Goal: Information Seeking & Learning: Learn about a topic

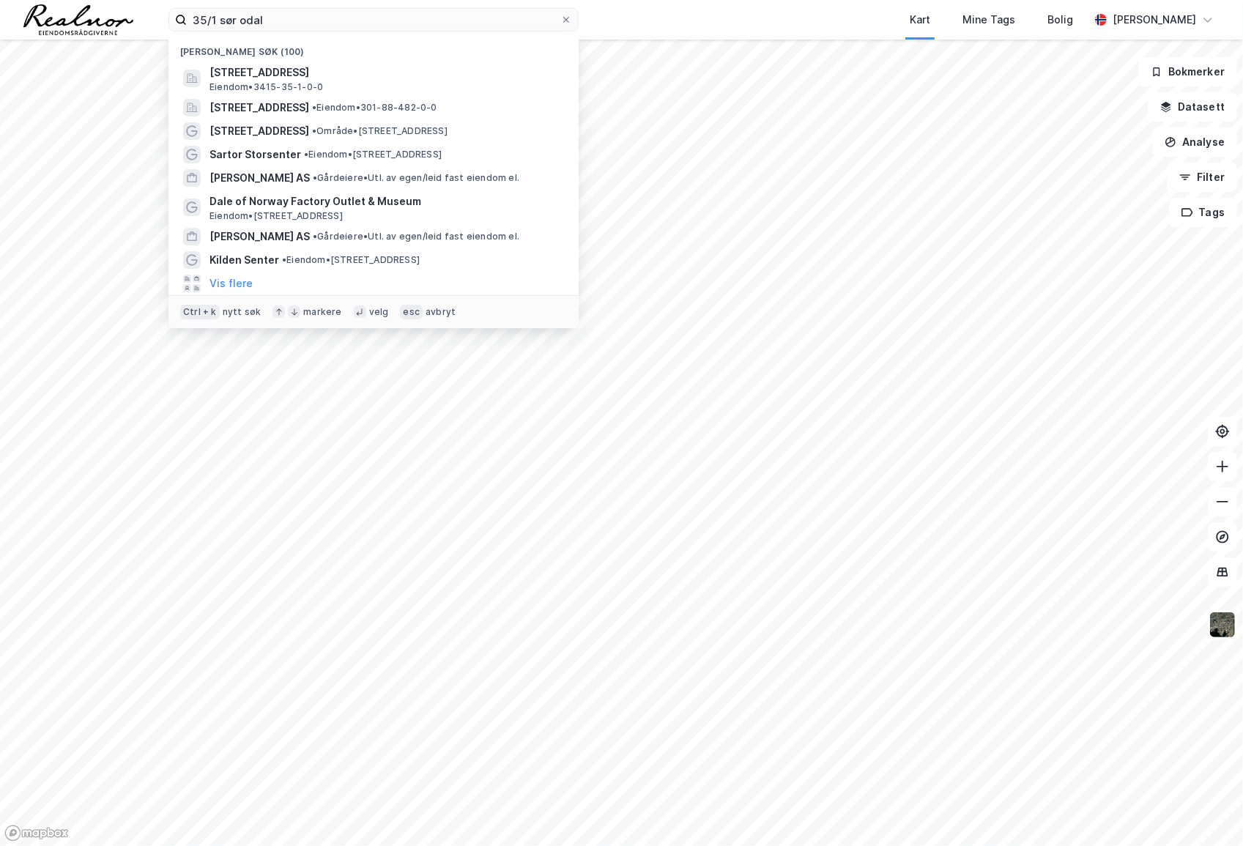
click at [99, 15] on div "35/1 sør odal Nylige søk (100) Kongsvingervegen 525, 2100, [GEOGRAPHIC_DATA], […" at bounding box center [621, 20] width 1243 height 40
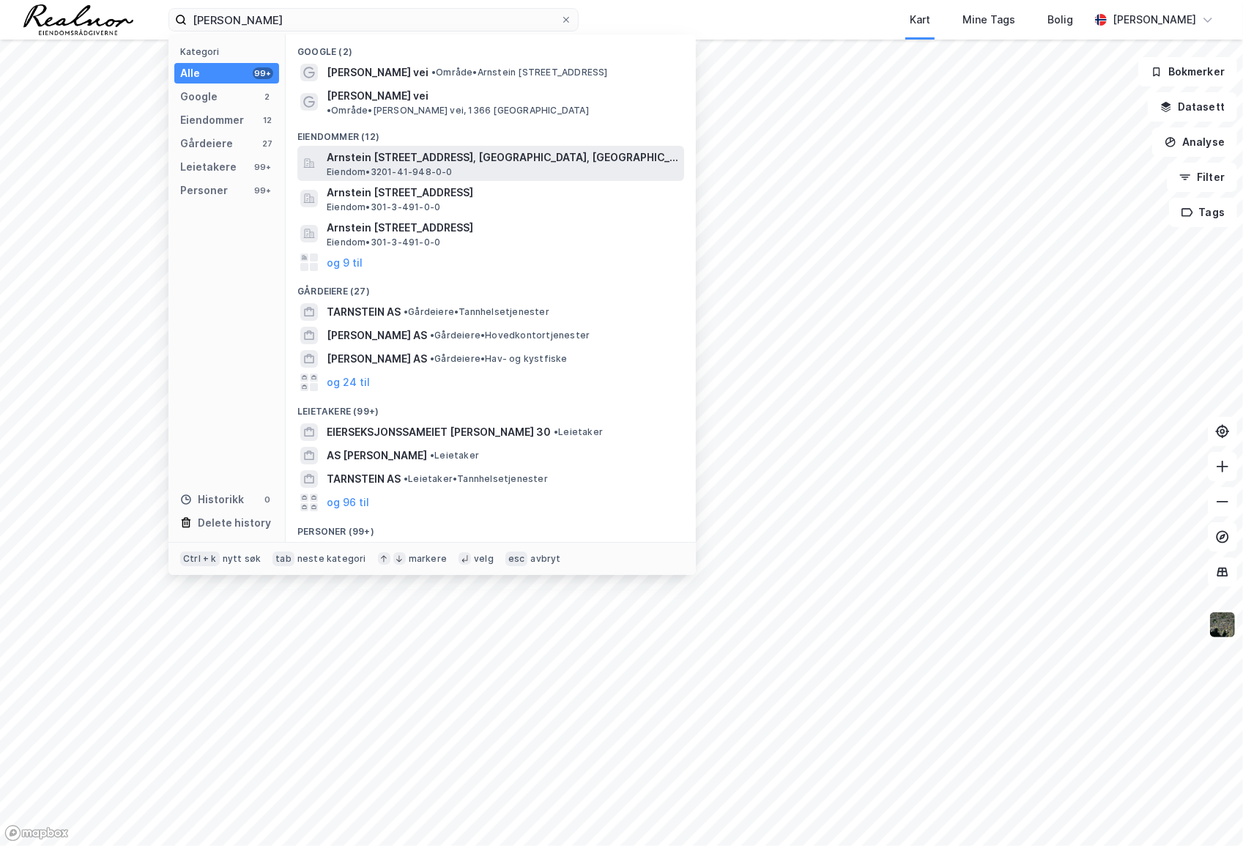
click at [482, 149] on span "Arnstein [STREET_ADDRESS], [GEOGRAPHIC_DATA], [GEOGRAPHIC_DATA]" at bounding box center [503, 158] width 352 height 18
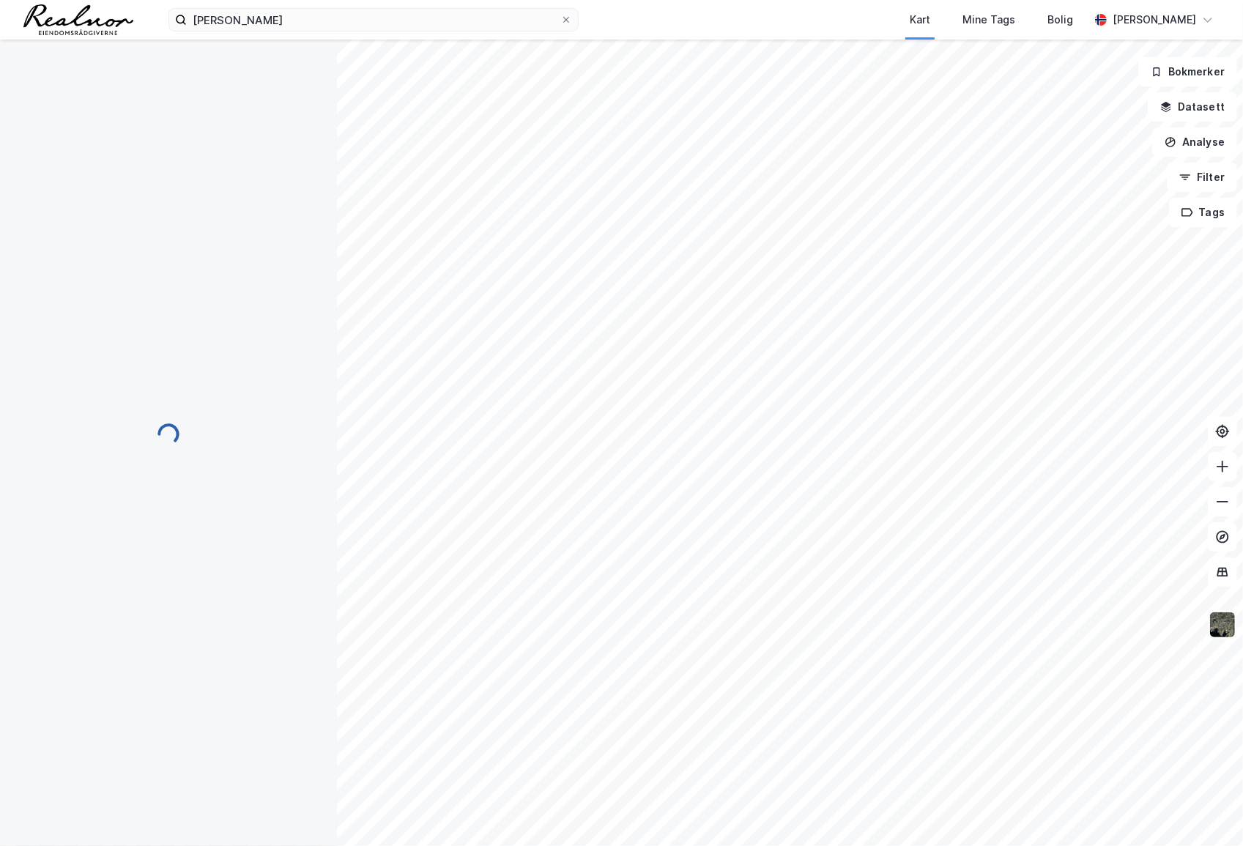
scroll to position [1, 0]
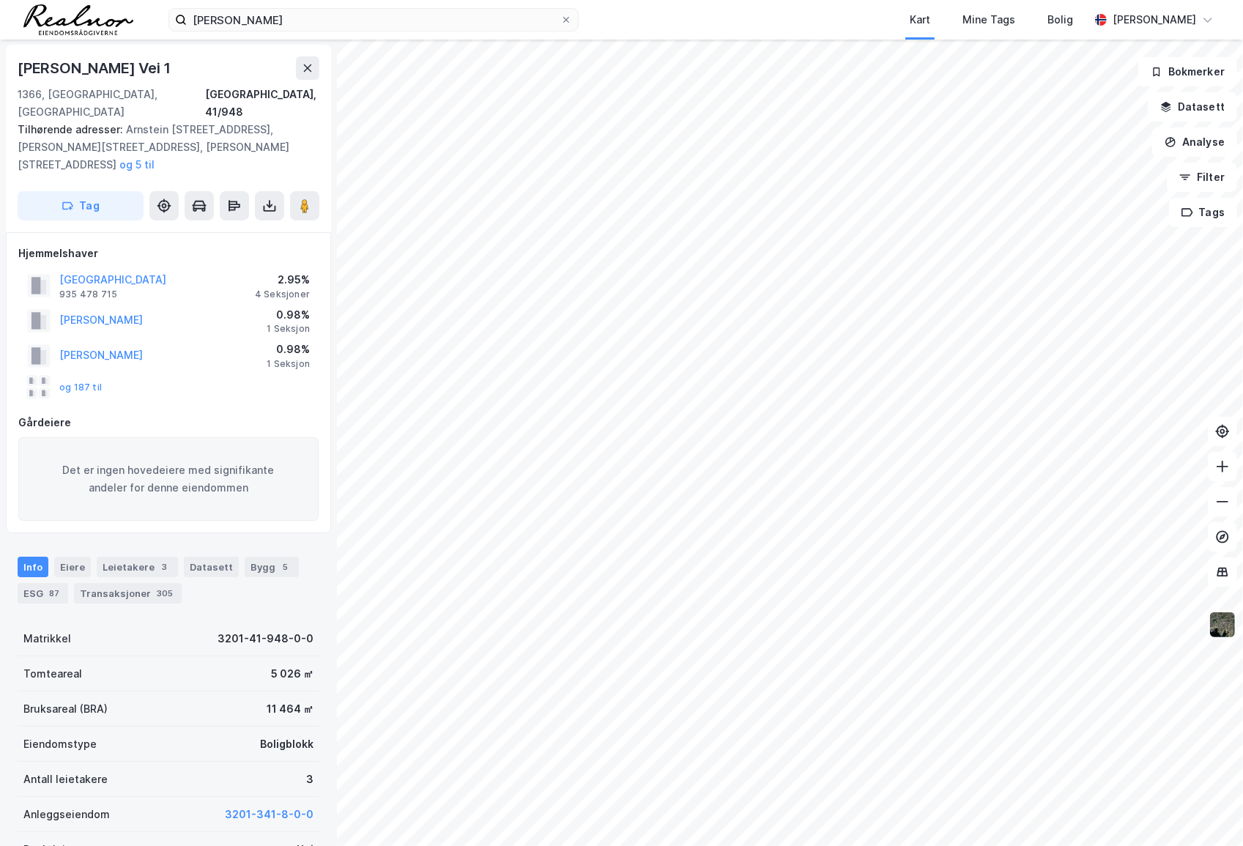
click at [1213, 620] on img at bounding box center [1223, 625] width 28 height 28
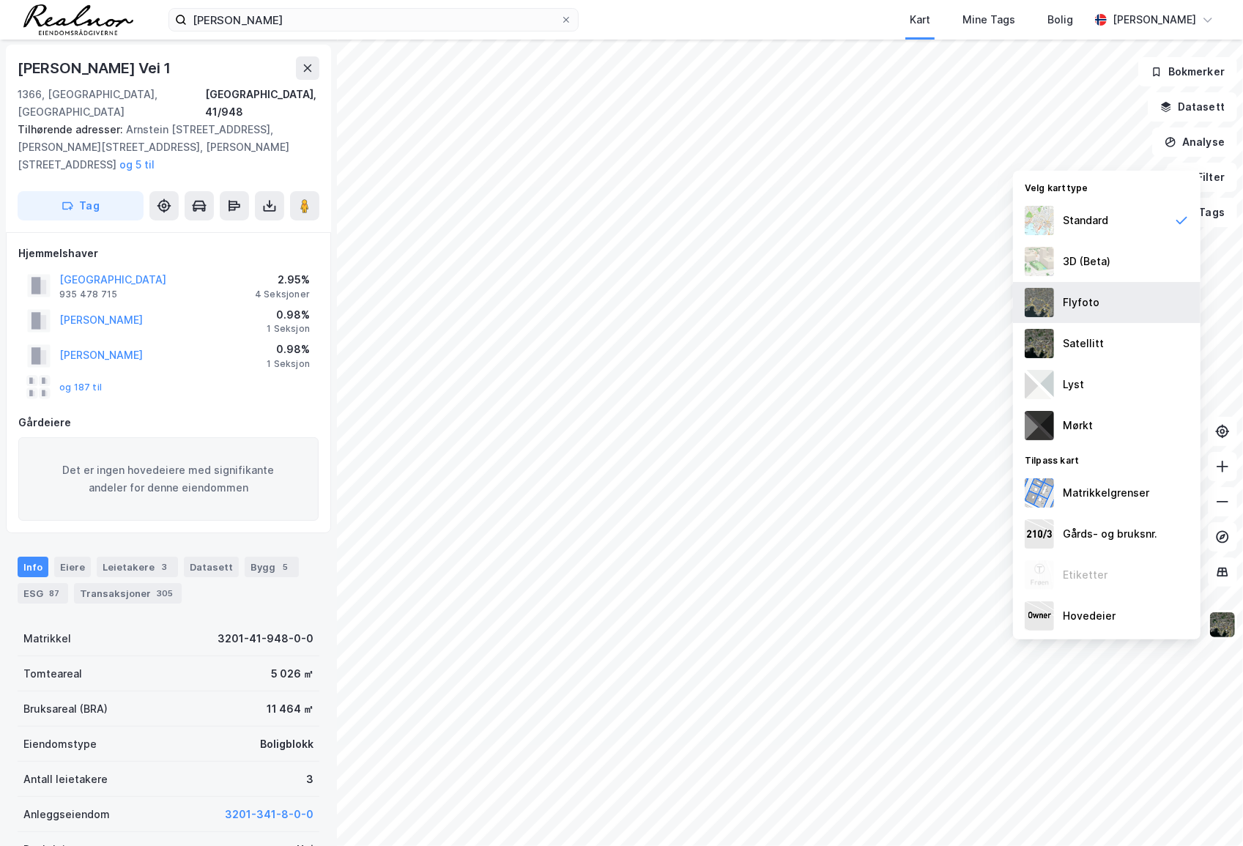
click at [1100, 305] on div "Flyfoto" at bounding box center [1107, 302] width 188 height 41
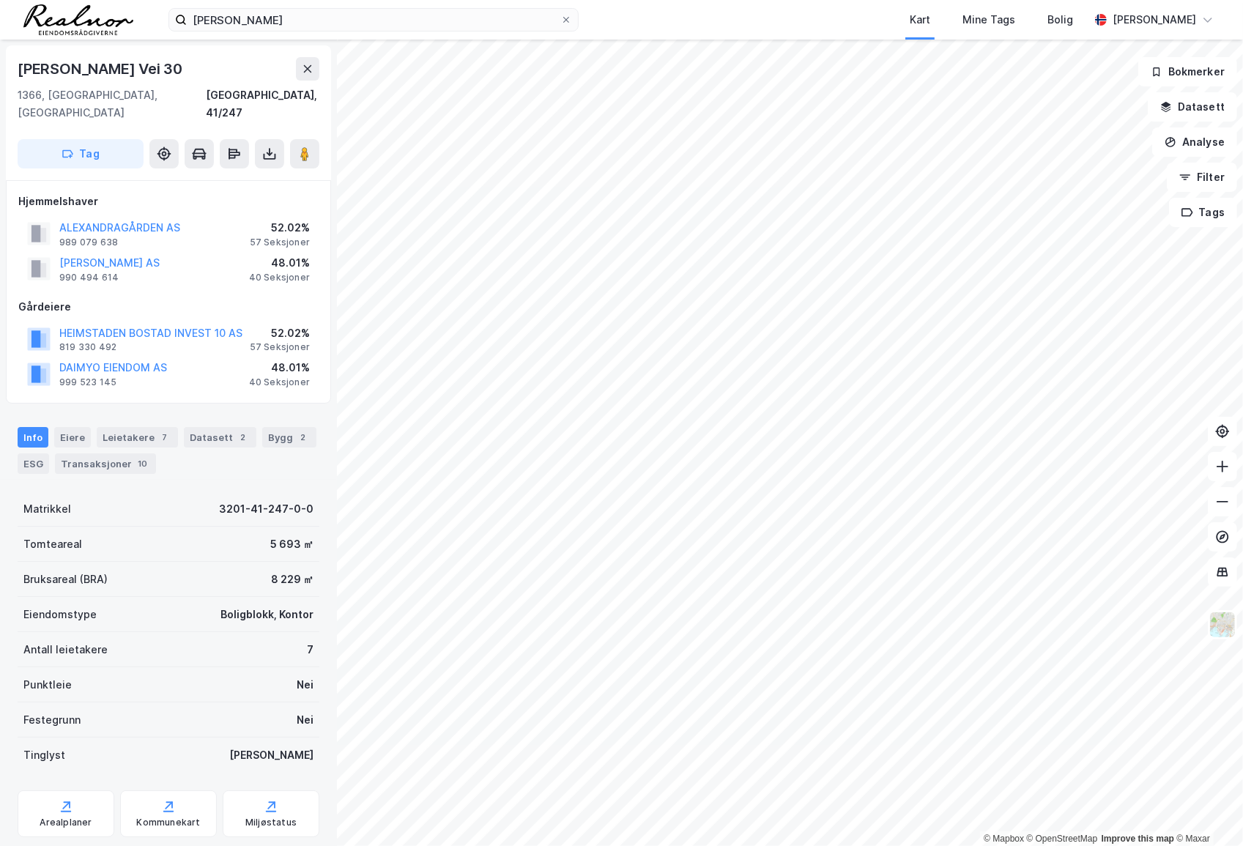
scroll to position [1, 0]
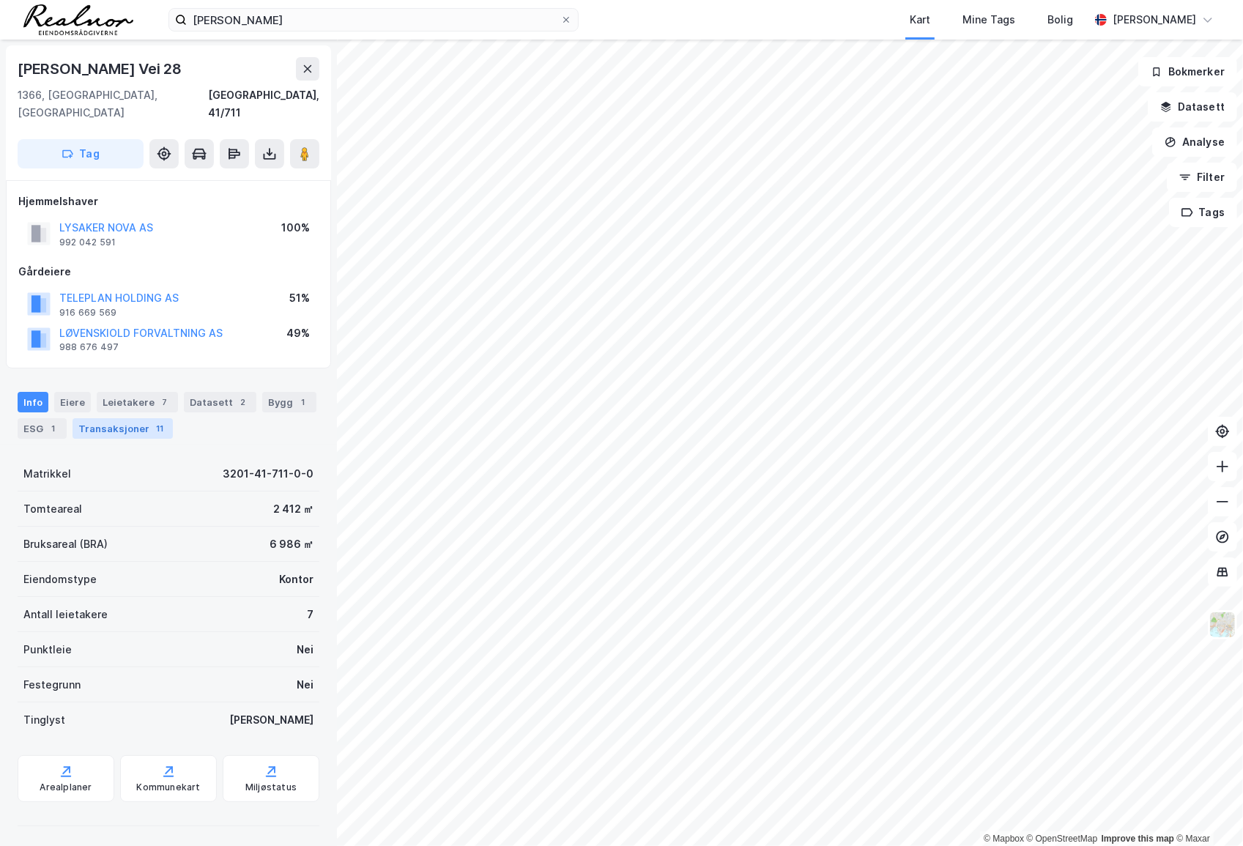
click at [130, 418] on div "Transaksjoner 11" at bounding box center [123, 428] width 100 height 21
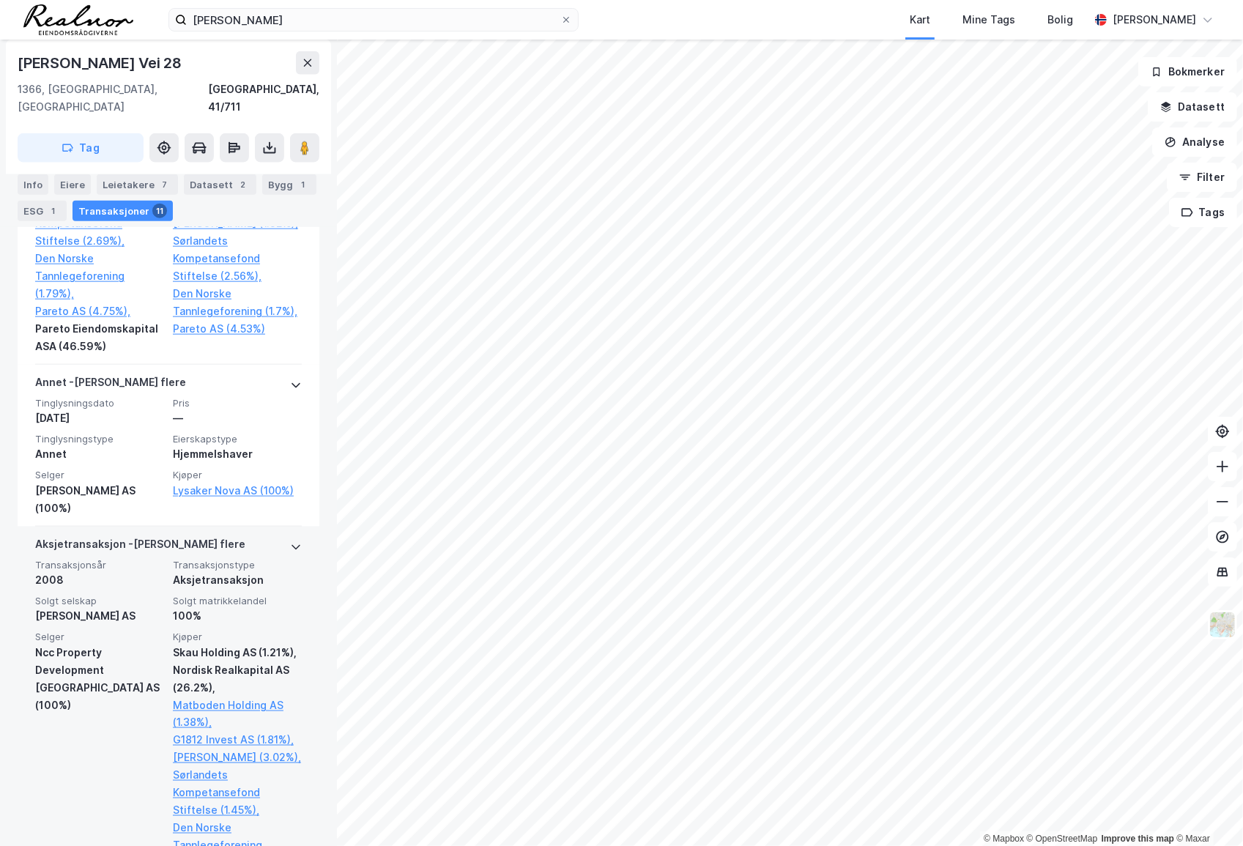
scroll to position [1465, 0]
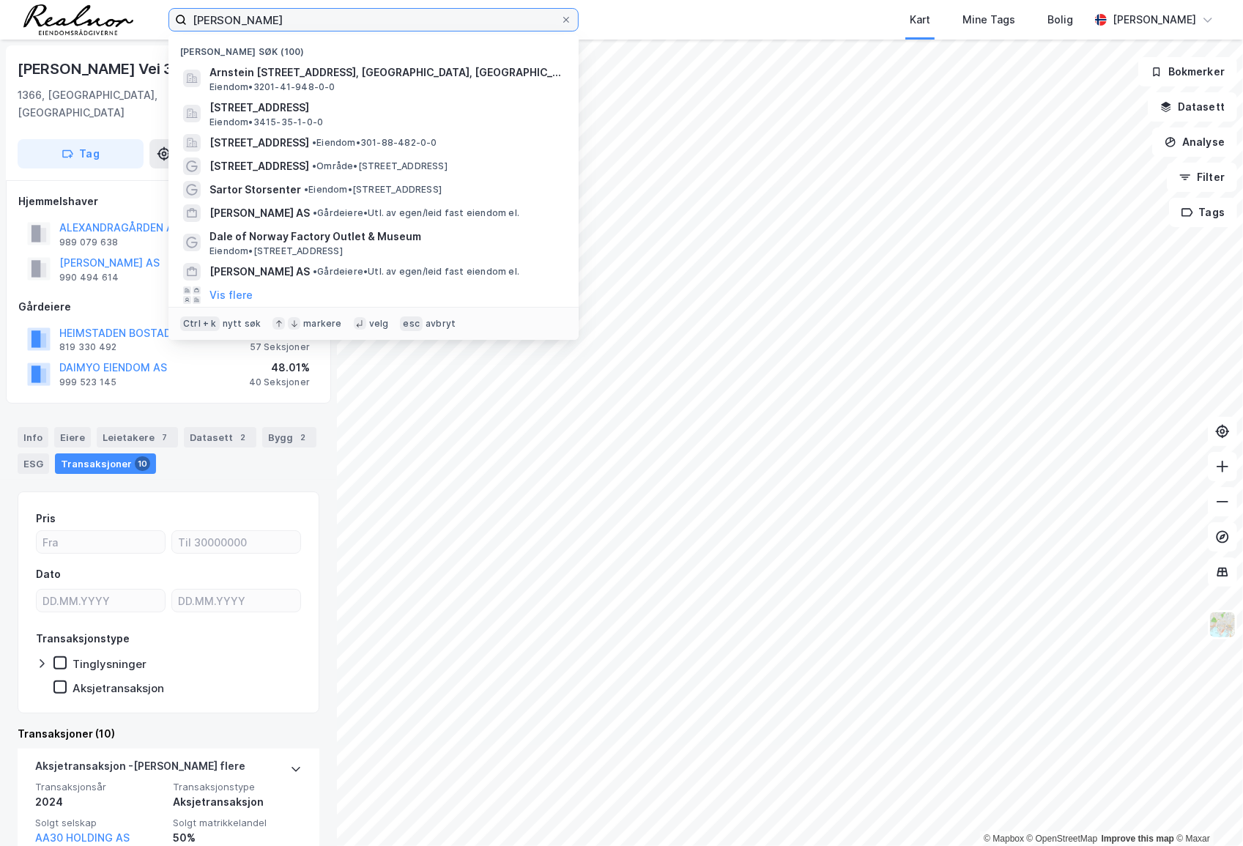
click at [322, 23] on input "[PERSON_NAME]" at bounding box center [374, 20] width 374 height 22
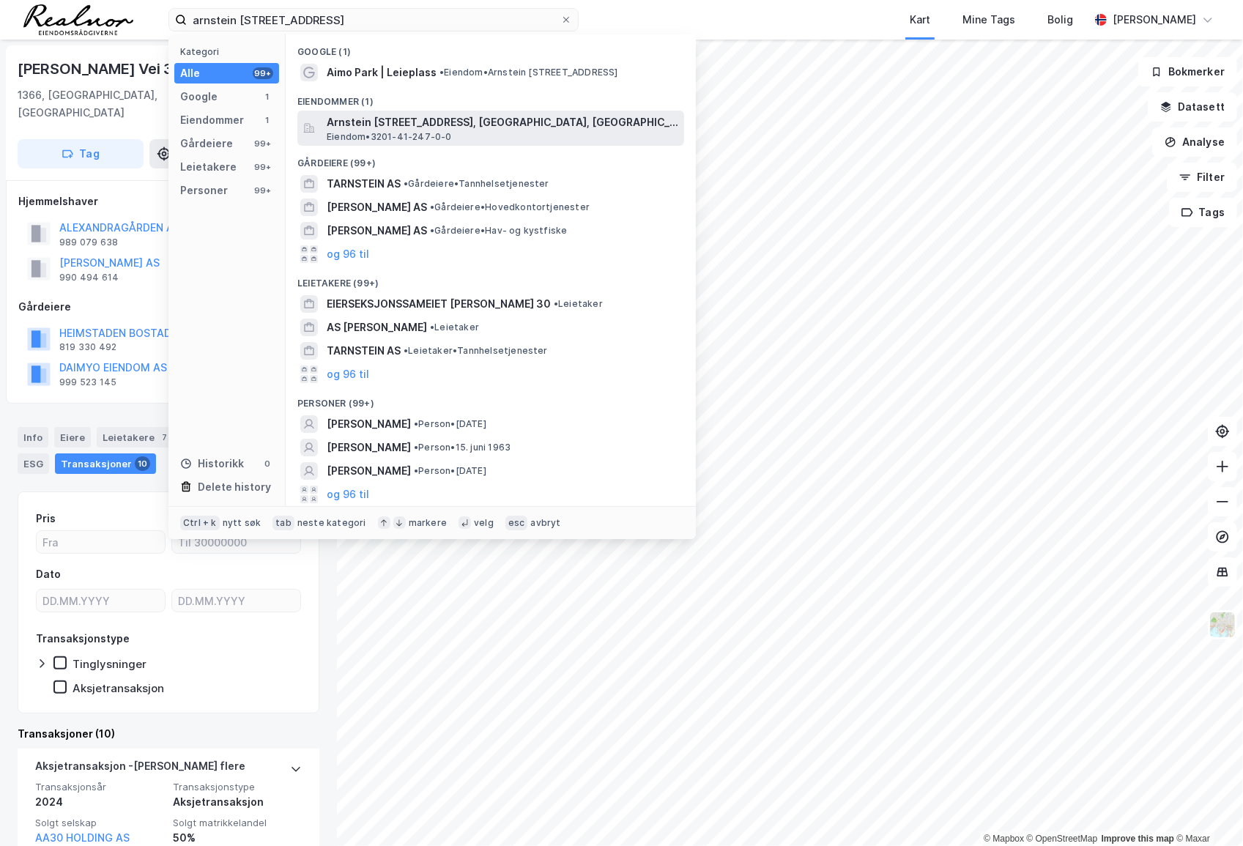
click at [396, 119] on span "Arnstein [STREET_ADDRESS], [GEOGRAPHIC_DATA], [GEOGRAPHIC_DATA]" at bounding box center [503, 123] width 352 height 18
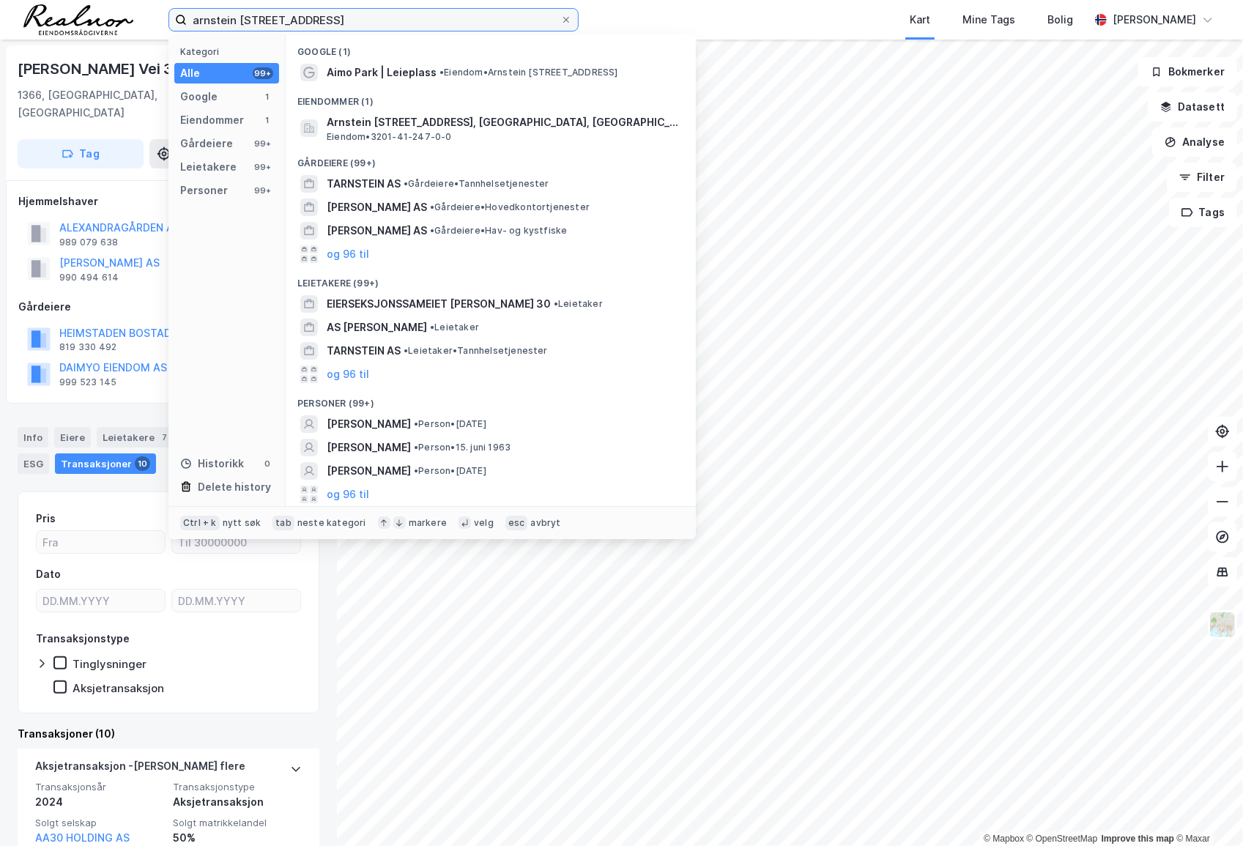
drag, startPoint x: 379, startPoint y: 19, endPoint x: 163, endPoint y: 24, distance: 216.9
click at [163, 24] on div "[PERSON_NAME] 30 Kategori Alle 99+ Google 1 Eiendommer 1 Gårdeiere 99+ Leietake…" at bounding box center [621, 20] width 1243 height 40
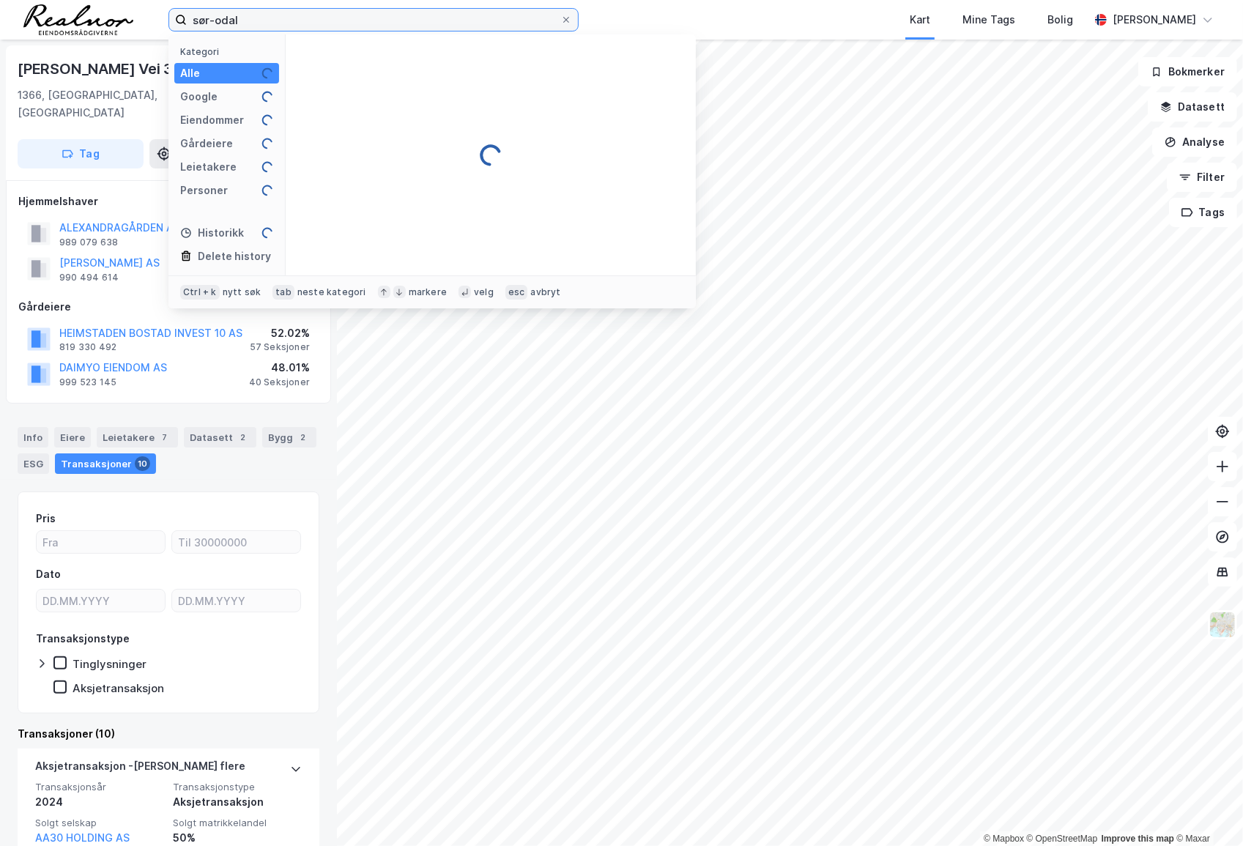
click at [234, 18] on input "sør-odal" at bounding box center [374, 20] width 374 height 22
click at [193, 21] on input "sør-odal" at bounding box center [374, 20] width 374 height 22
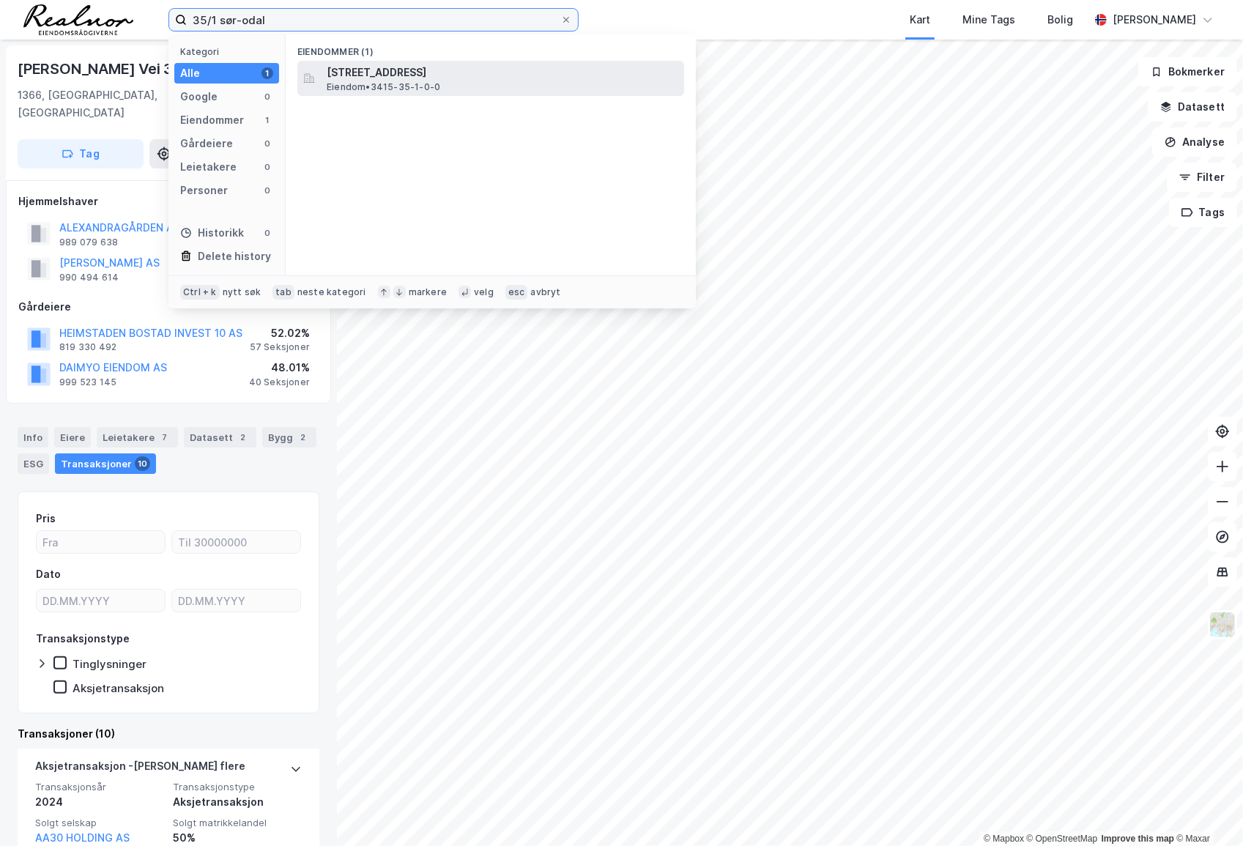
type input "35/1 sør-odal"
click at [388, 84] on span "Eiendom • 3415-35-1-0-0" at bounding box center [384, 87] width 114 height 12
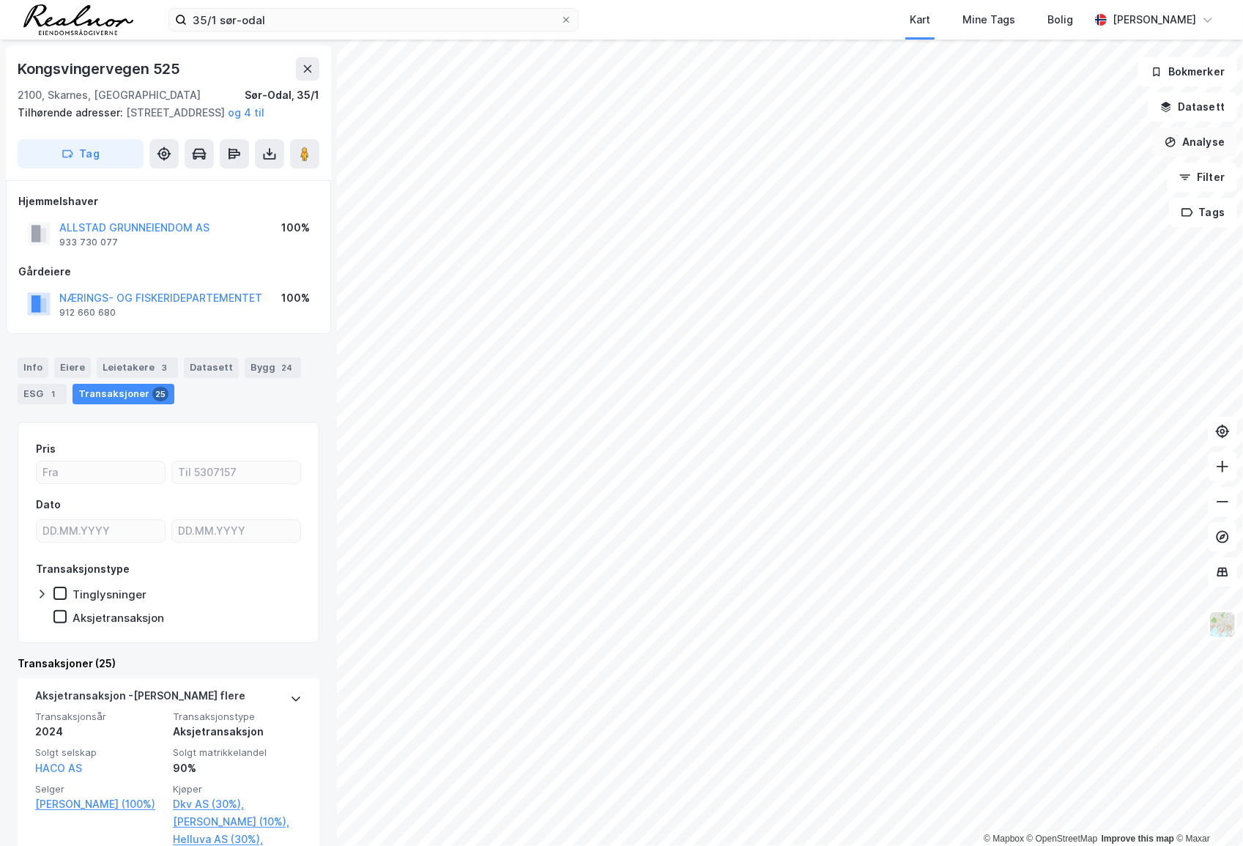
click at [1182, 150] on button "Analyse" at bounding box center [1194, 141] width 85 height 29
click at [1211, 100] on button "Datasett" at bounding box center [1192, 106] width 89 height 29
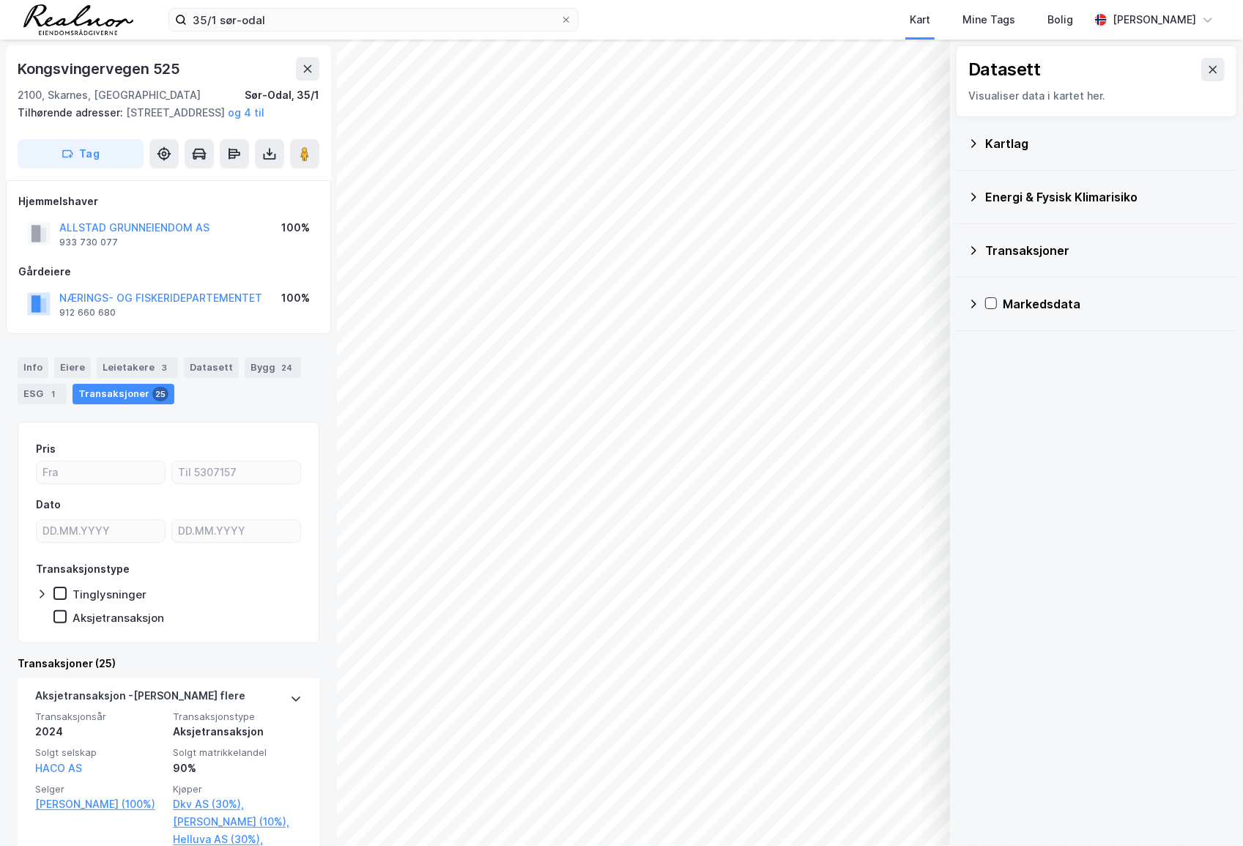
click at [978, 249] on icon at bounding box center [974, 251] width 12 height 12
click at [1012, 322] on icon at bounding box center [1010, 320] width 10 height 10
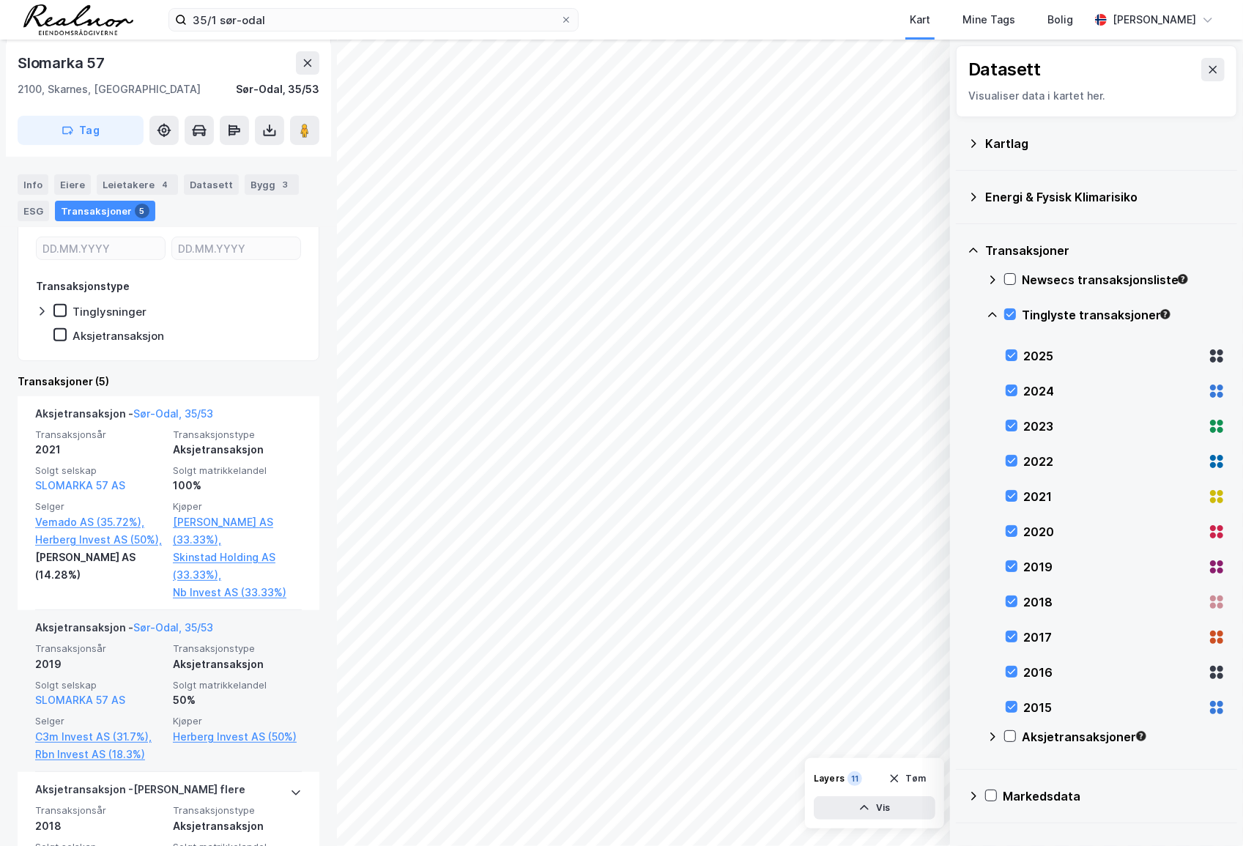
scroll to position [330, 0]
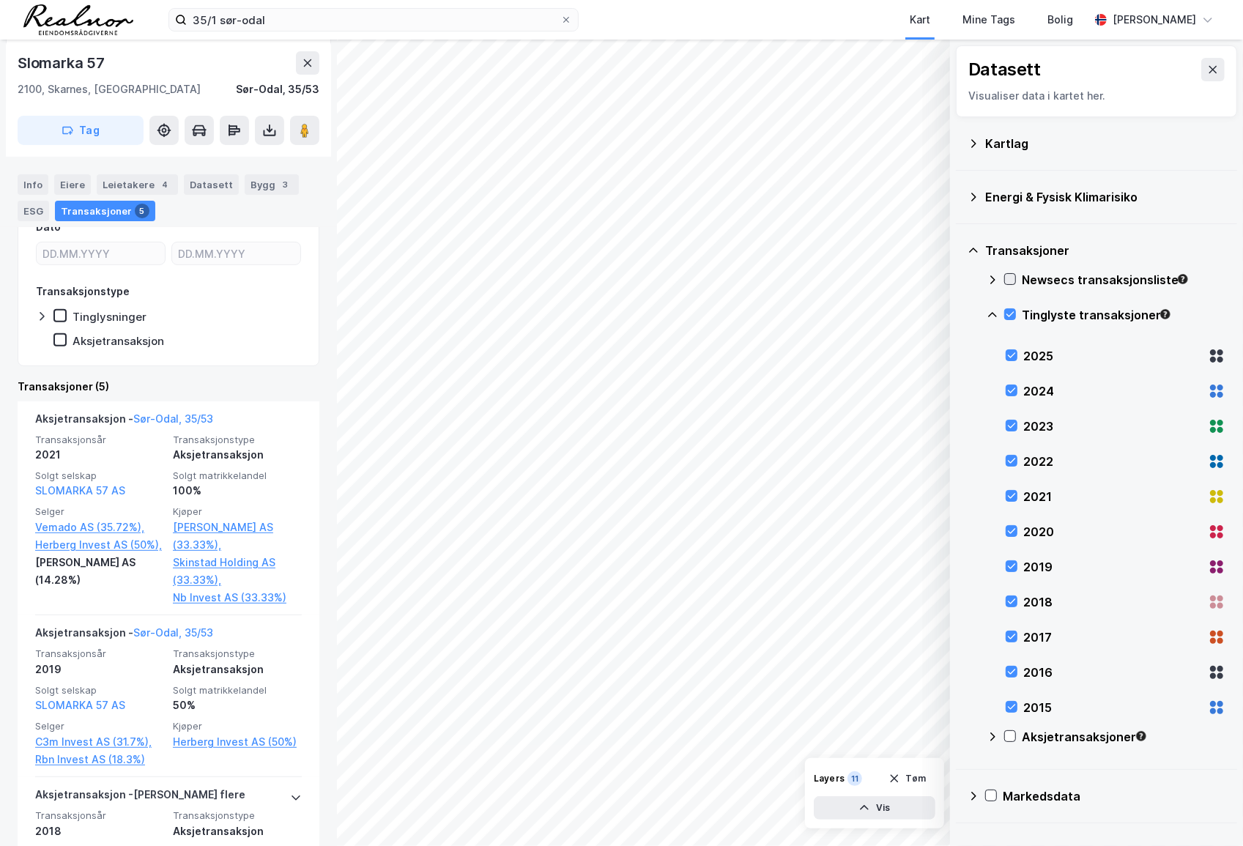
click at [1007, 277] on icon at bounding box center [1010, 279] width 10 height 10
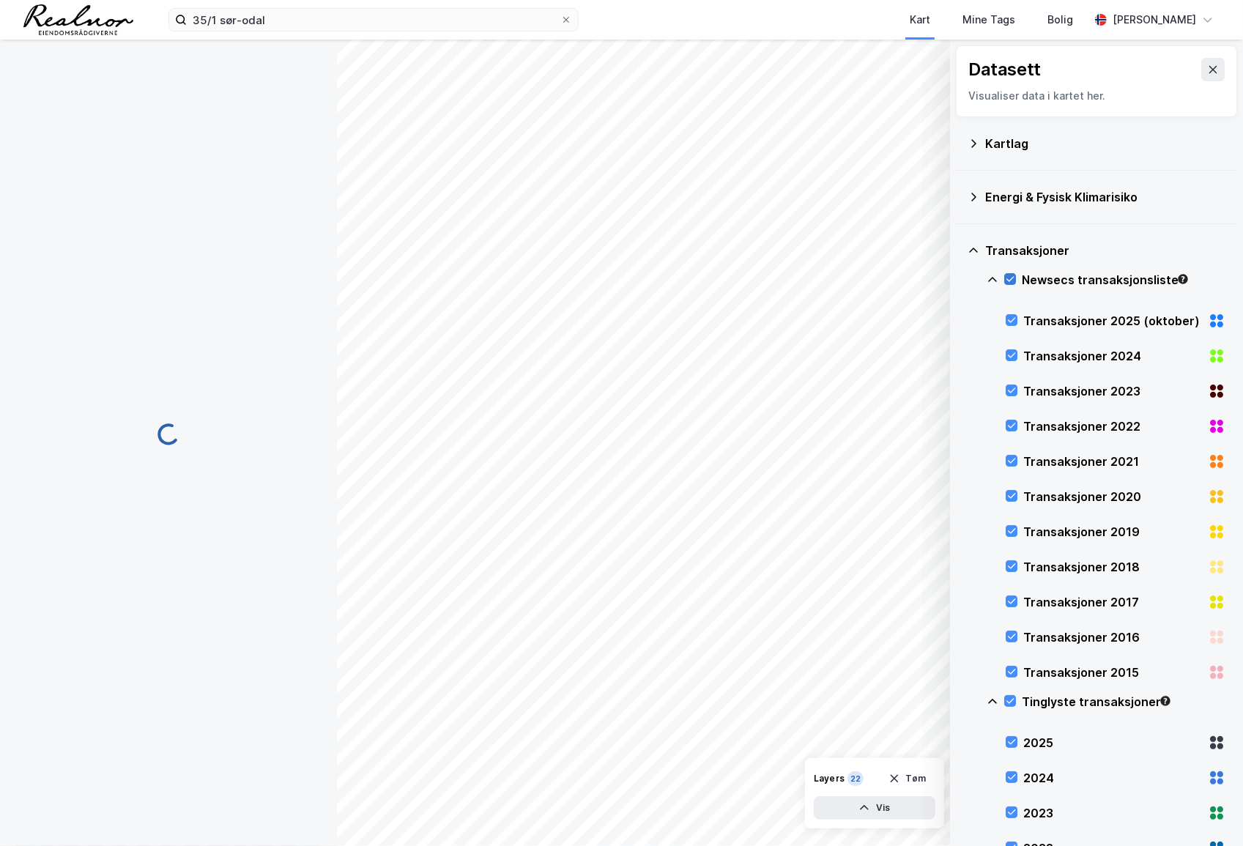
scroll to position [0, 0]
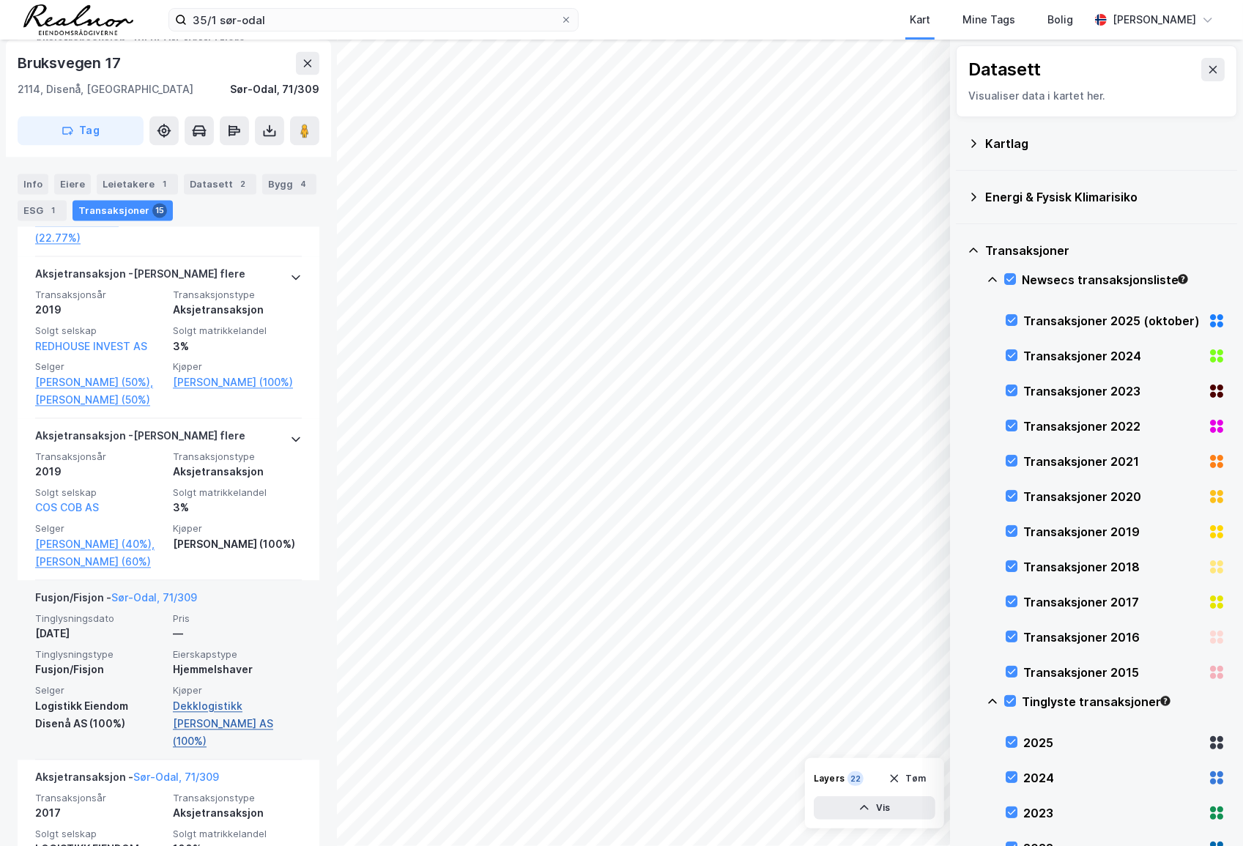
scroll to position [2568, 0]
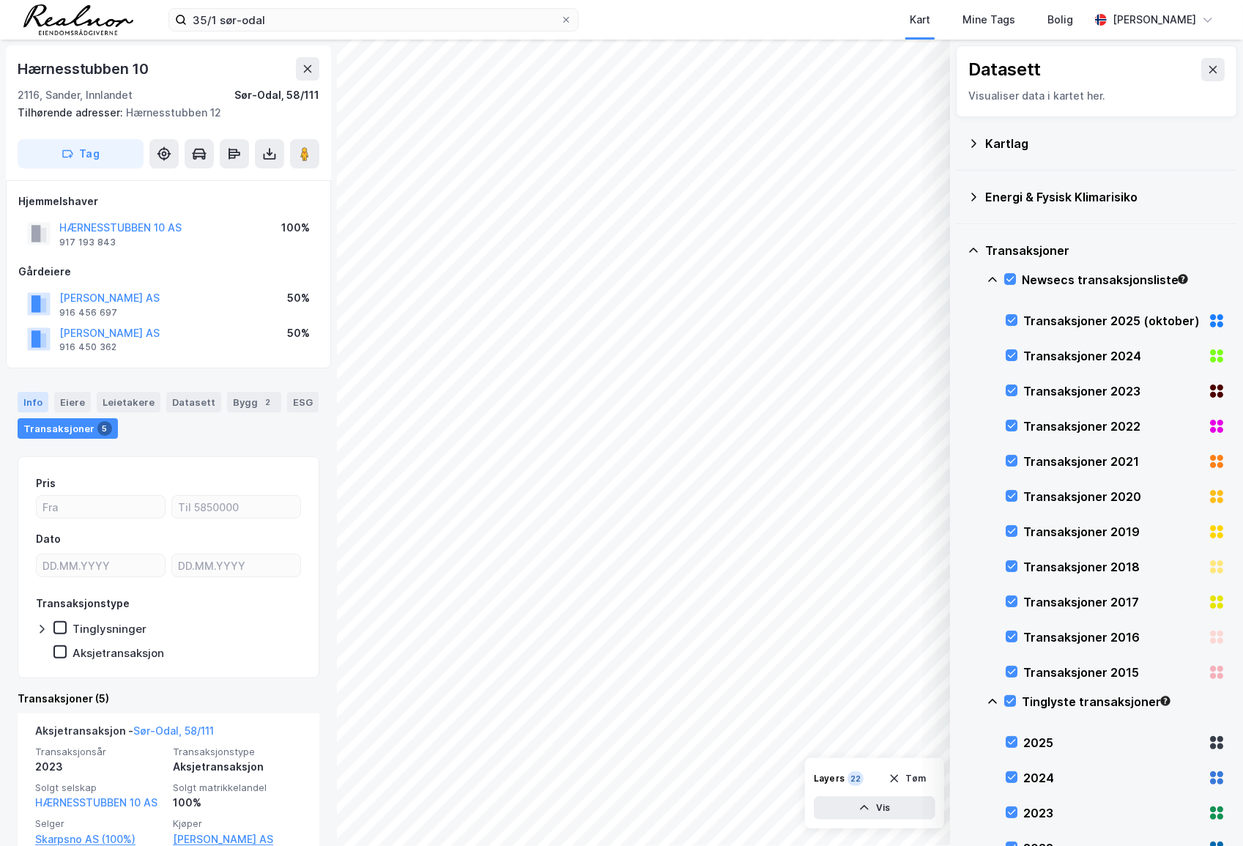
click at [32, 401] on div "Info" at bounding box center [33, 402] width 31 height 21
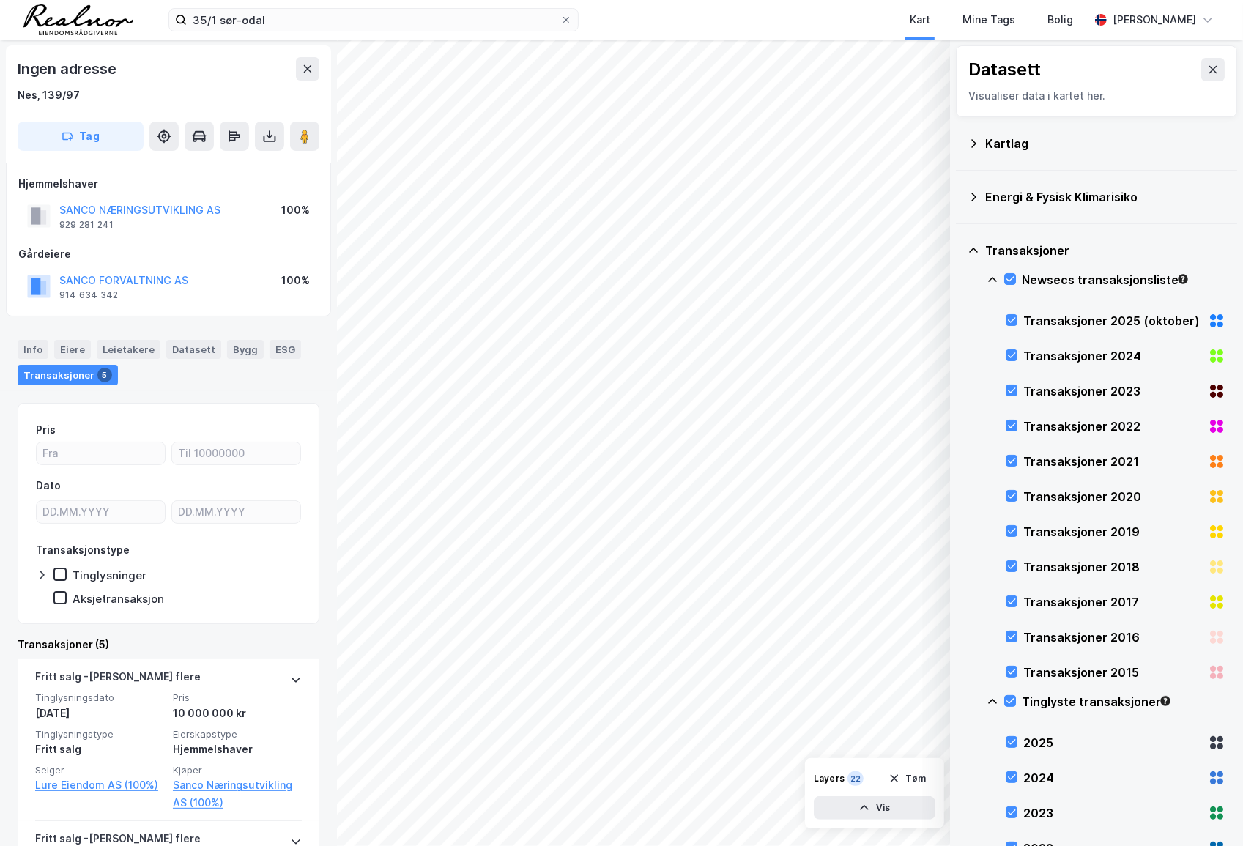
click at [983, 140] on div "Kartlag" at bounding box center [1097, 143] width 258 height 35
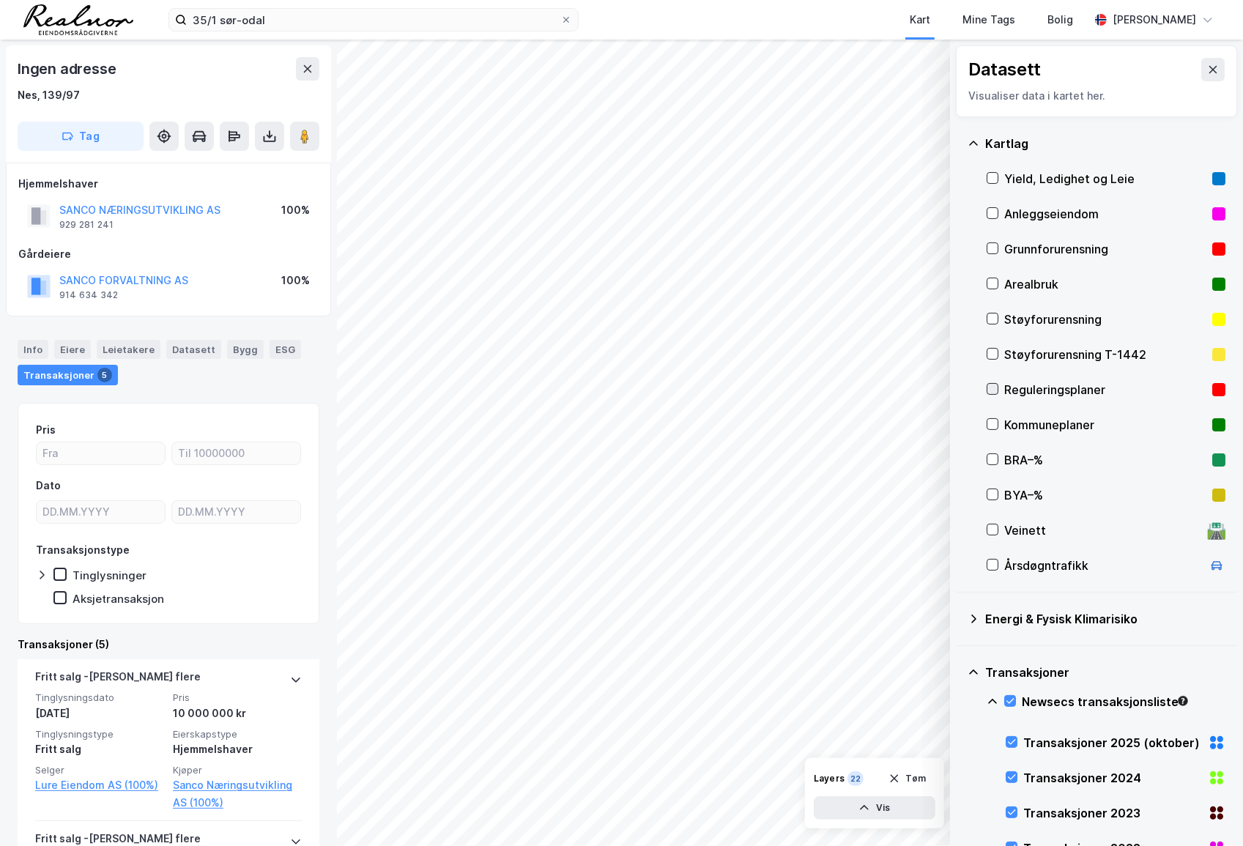
click at [990, 384] on icon at bounding box center [993, 389] width 10 height 10
click at [40, 345] on div "Info" at bounding box center [33, 349] width 31 height 19
click at [29, 349] on div "Info" at bounding box center [33, 350] width 31 height 21
click at [39, 347] on div "Info" at bounding box center [33, 349] width 31 height 19
click at [34, 346] on div "Info" at bounding box center [33, 349] width 31 height 19
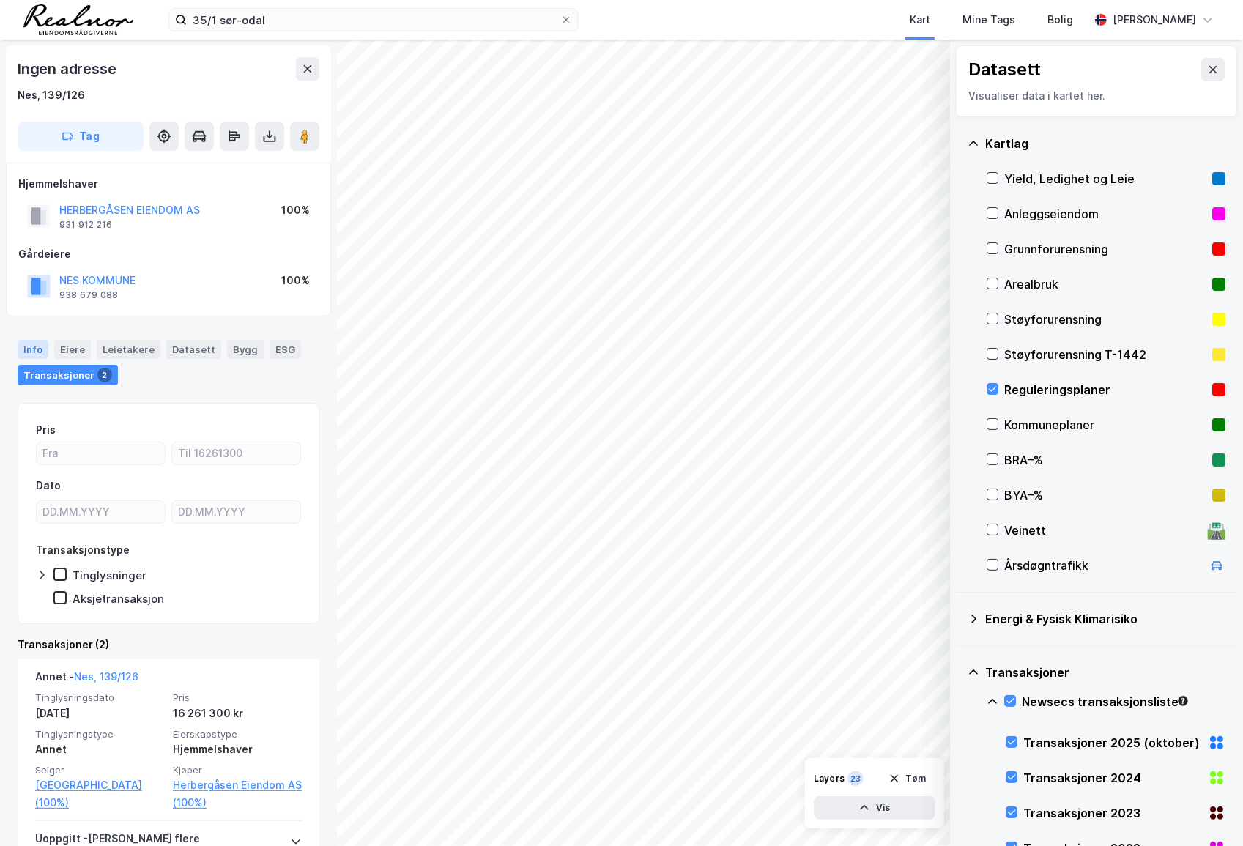
click at [29, 348] on div "Info" at bounding box center [33, 349] width 31 height 19
click at [29, 349] on div "Info" at bounding box center [33, 350] width 31 height 21
drag, startPoint x: 29, startPoint y: 349, endPoint x: 24, endPoint y: 361, distance: 12.8
click at [29, 349] on div "Info" at bounding box center [33, 349] width 31 height 19
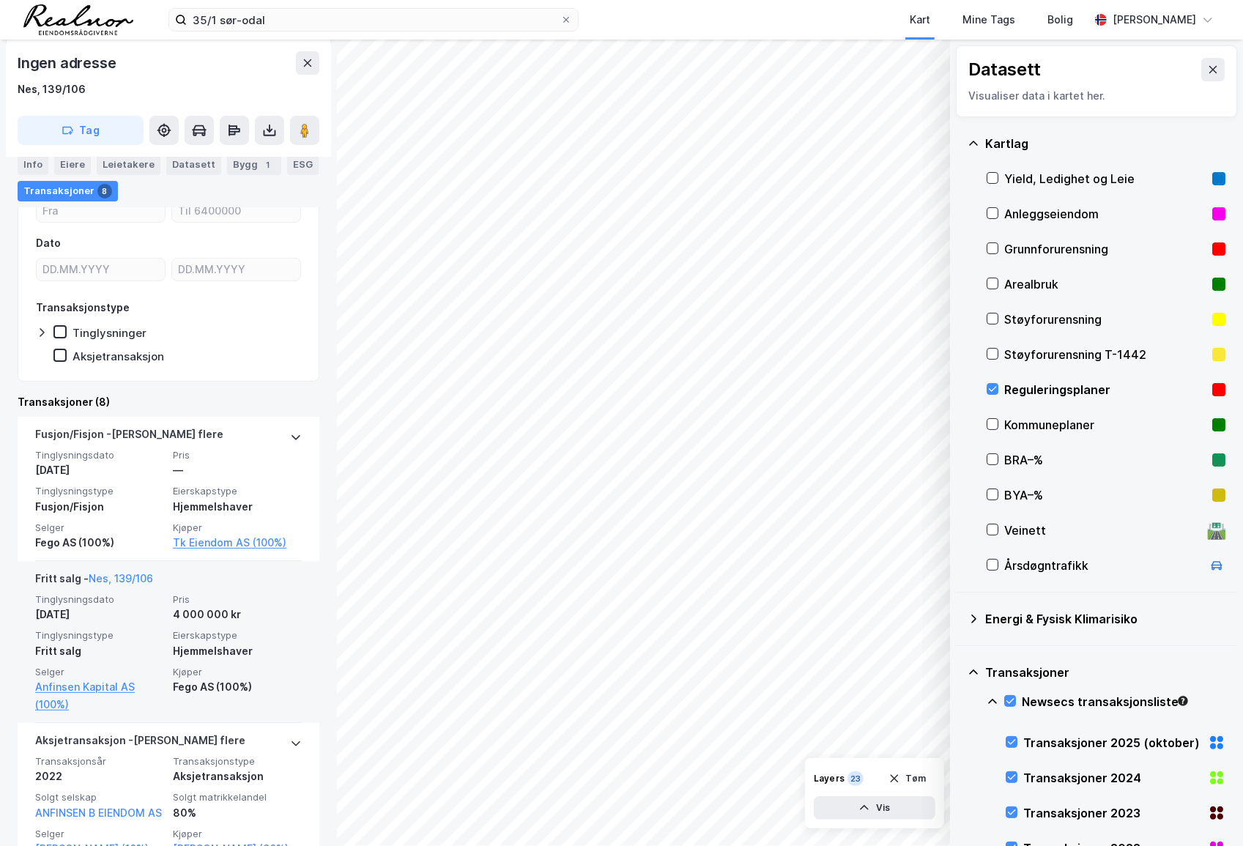
scroll to position [266, 0]
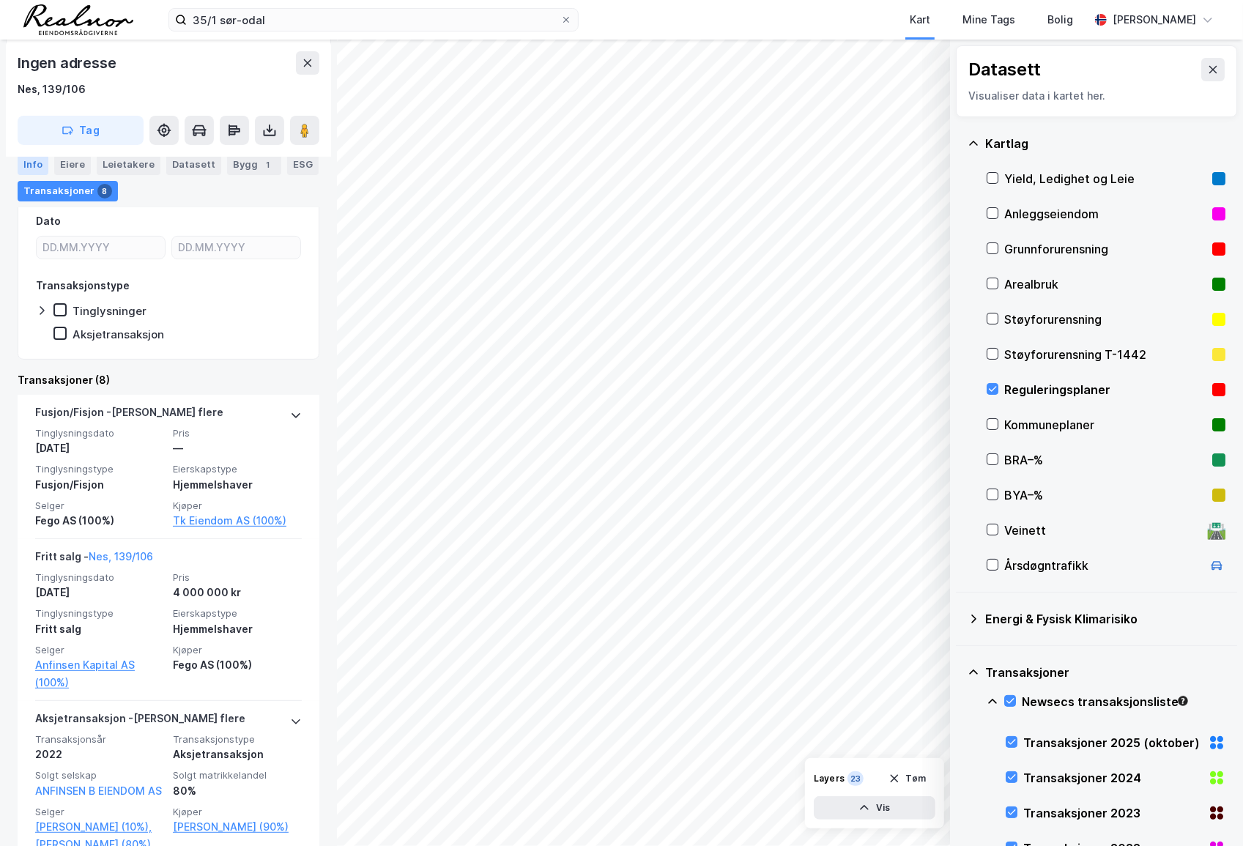
click at [37, 166] on div "Info" at bounding box center [33, 165] width 31 height 21
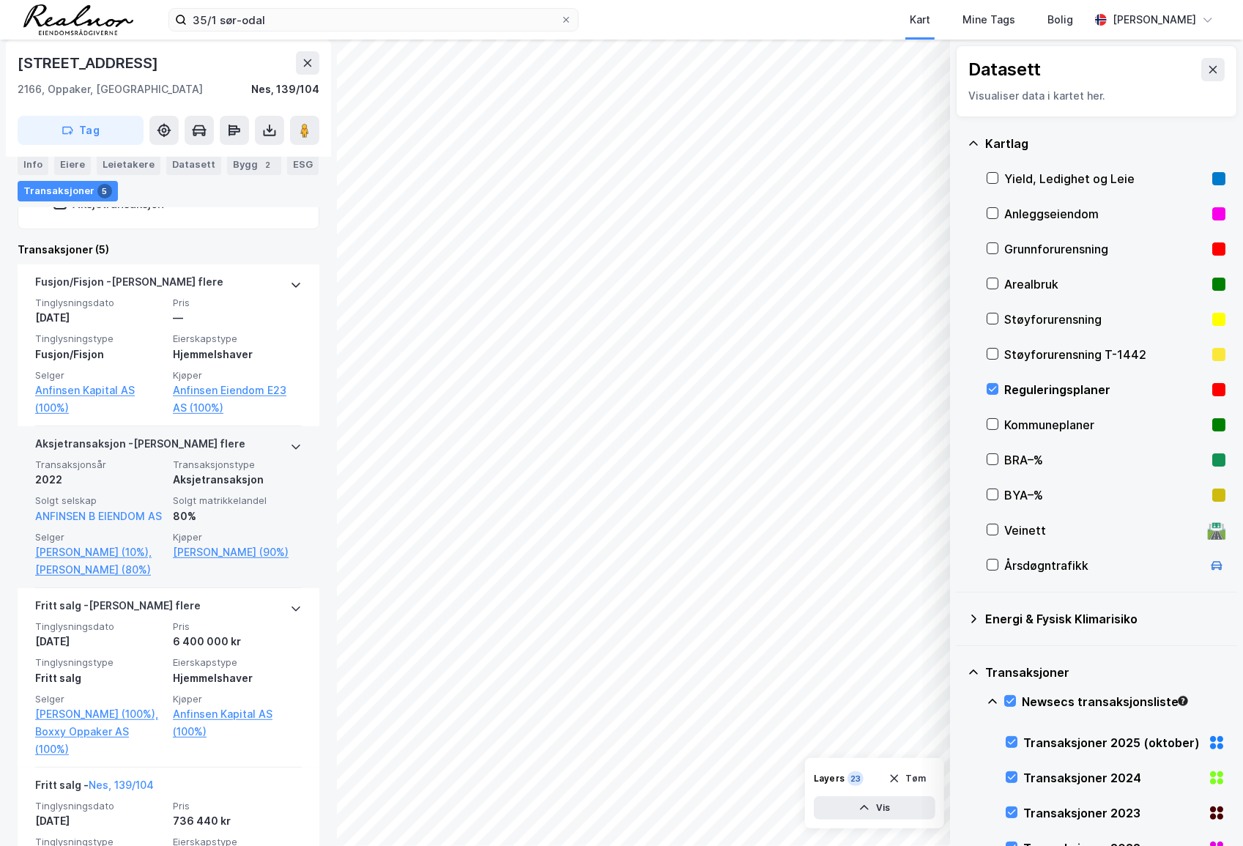
scroll to position [399, 0]
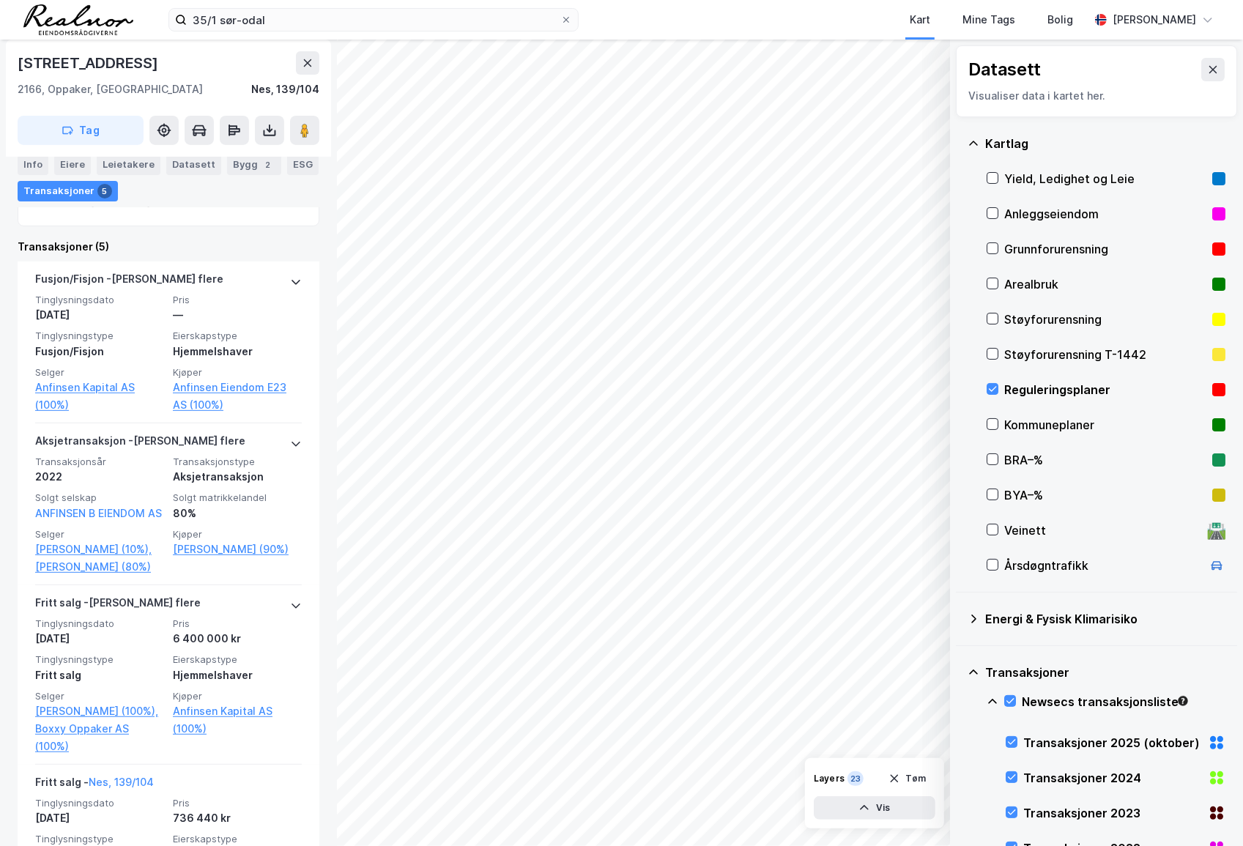
drag, startPoint x: 37, startPoint y: 162, endPoint x: 29, endPoint y: 175, distance: 15.5
click at [37, 162] on div "Info" at bounding box center [33, 165] width 31 height 21
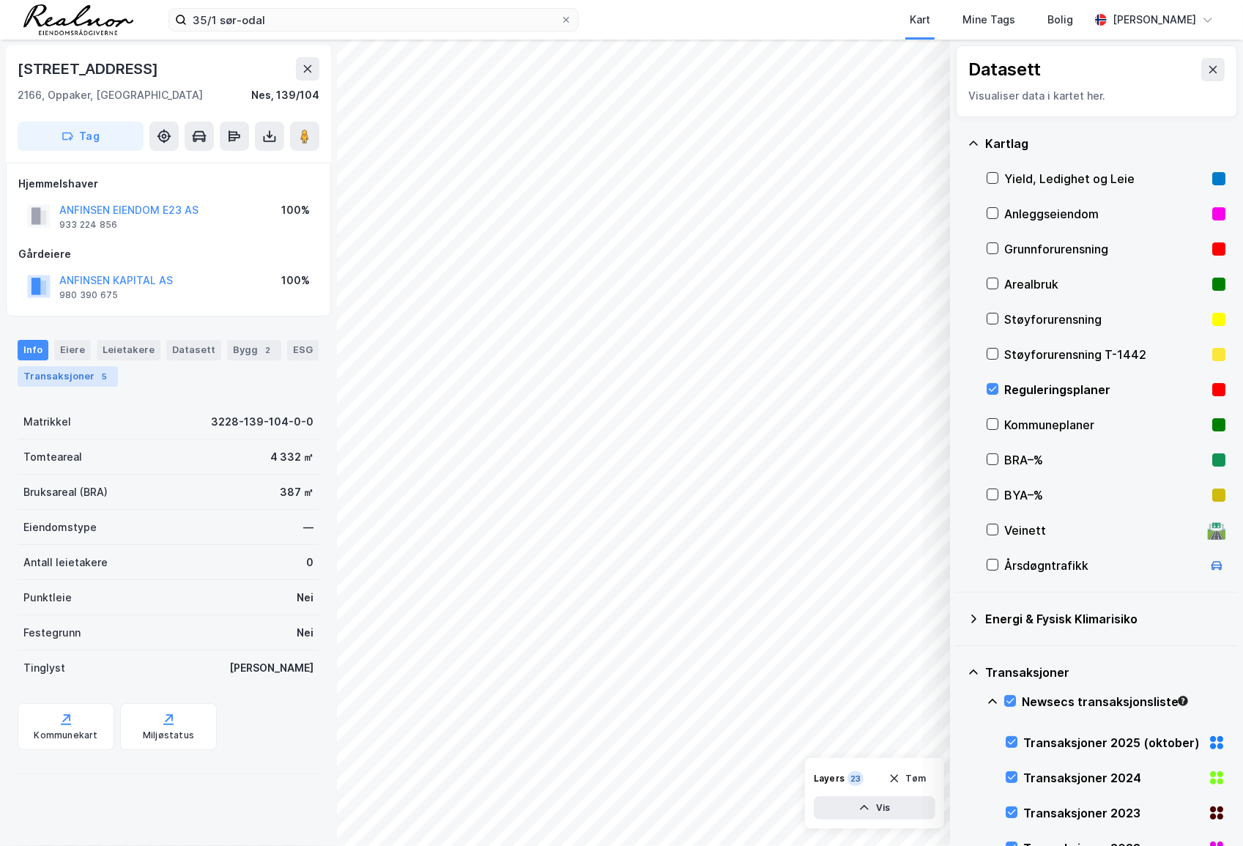
click at [75, 374] on div "Transaksjoner 5" at bounding box center [68, 376] width 100 height 21
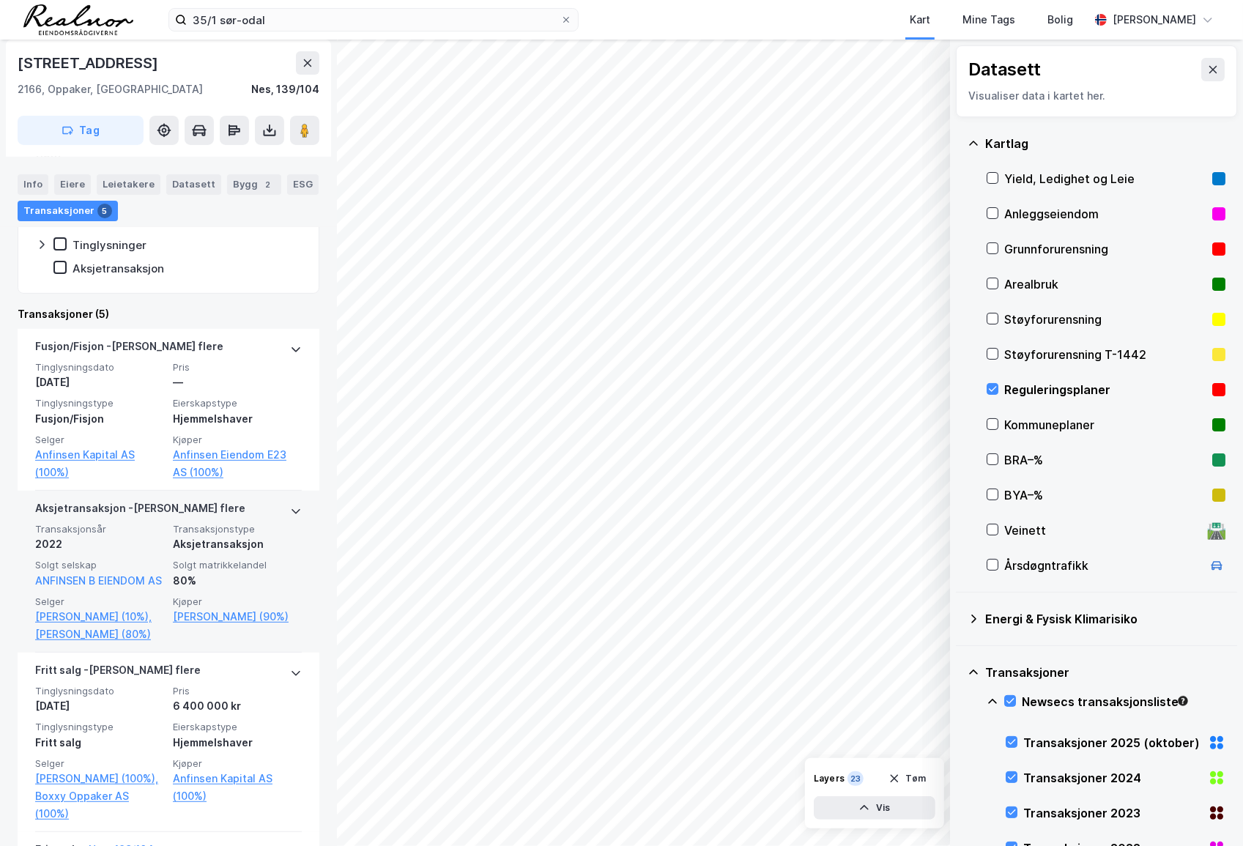
scroll to position [399, 0]
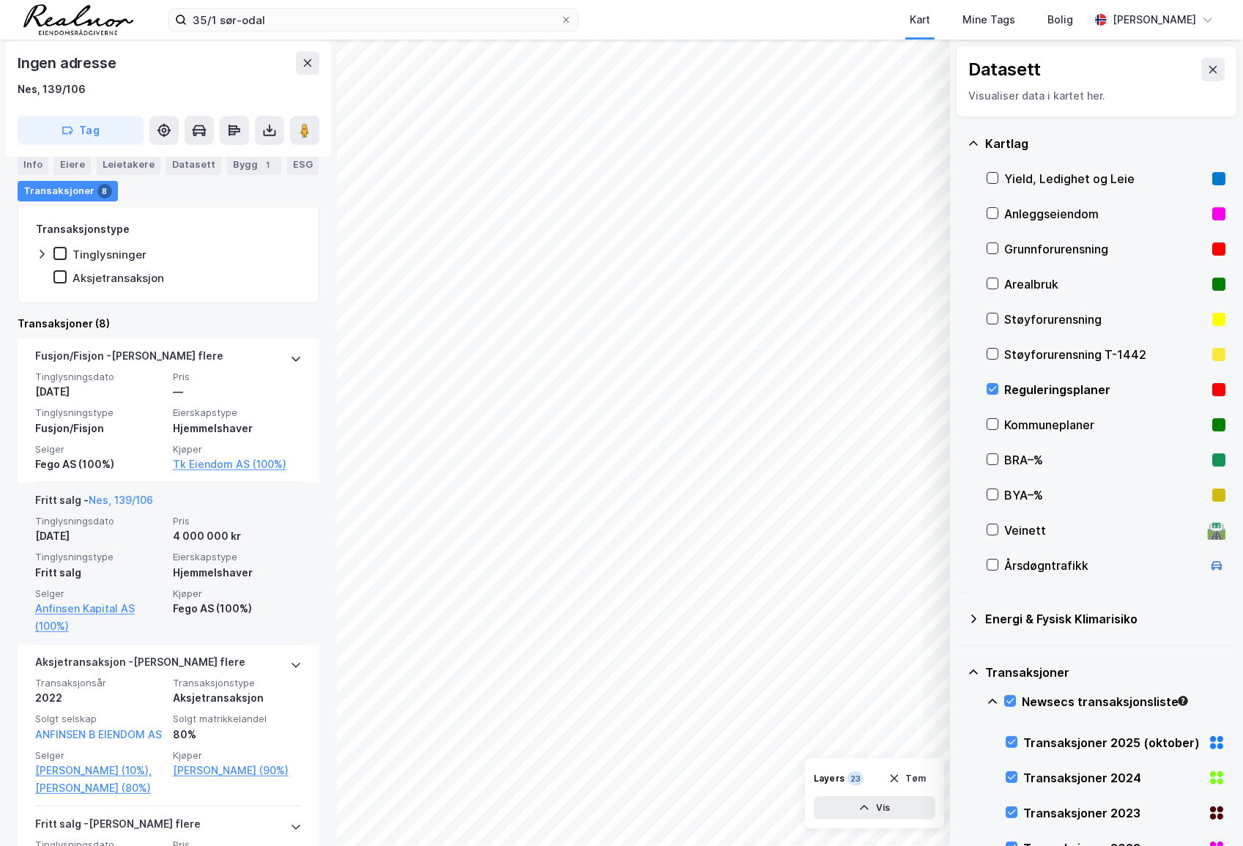
scroll to position [333, 0]
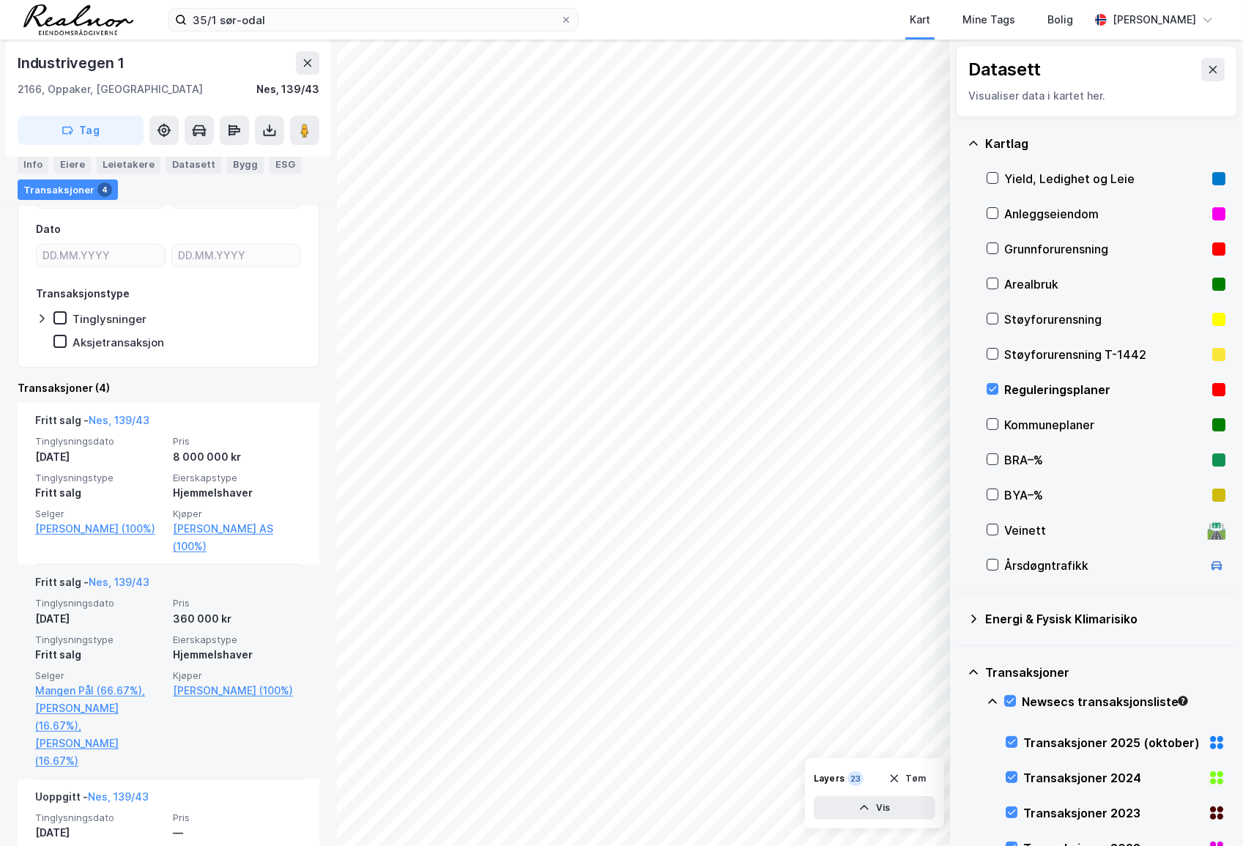
scroll to position [199, 0]
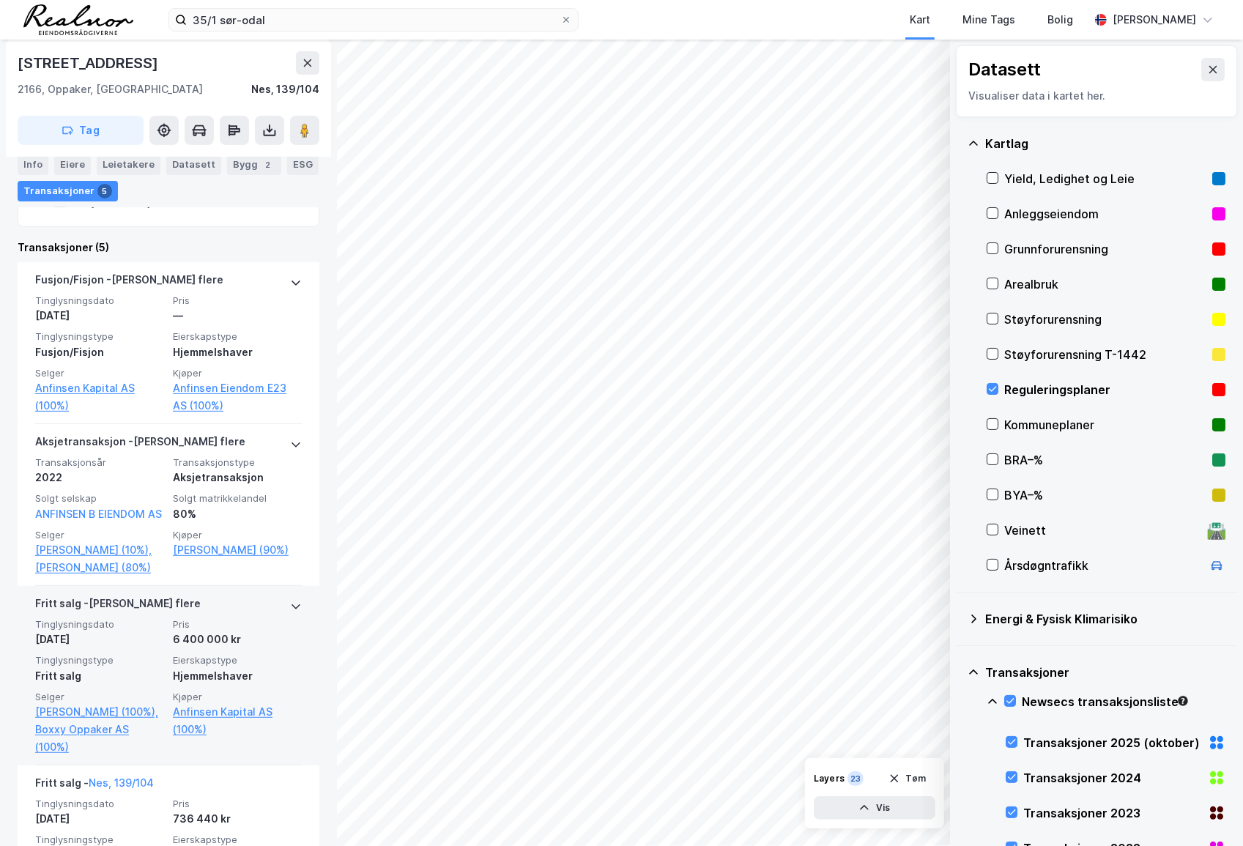
scroll to position [399, 0]
